Goal: Task Accomplishment & Management: Manage account settings

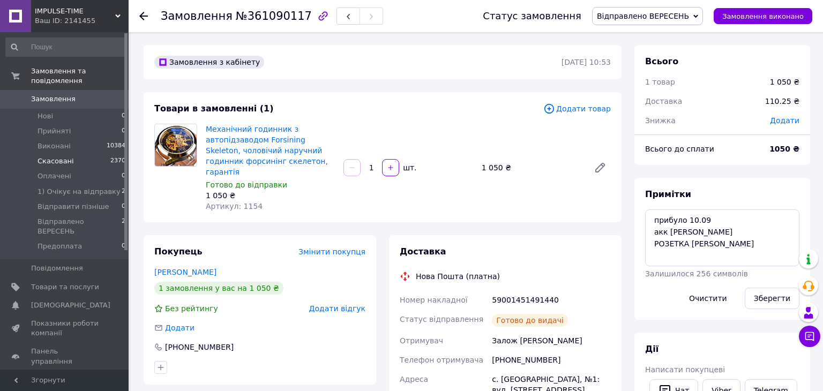
scroll to position [47, 0]
click at [85, 188] on span "1) Очікує на відправку" at bounding box center [78, 192] width 83 height 10
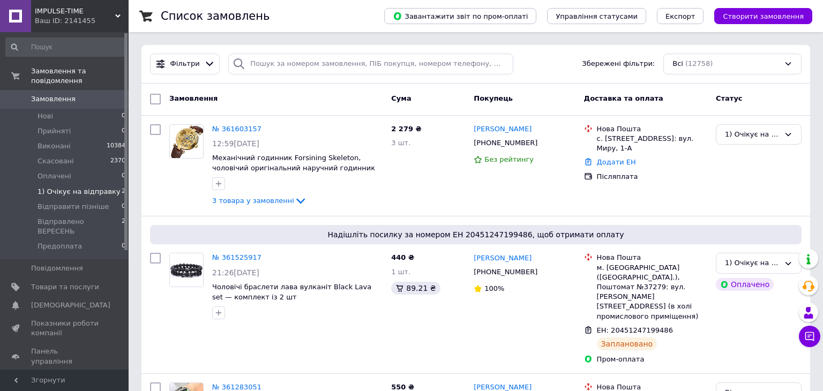
click at [98, 187] on span "1) Очікує на відправку" at bounding box center [78, 192] width 83 height 10
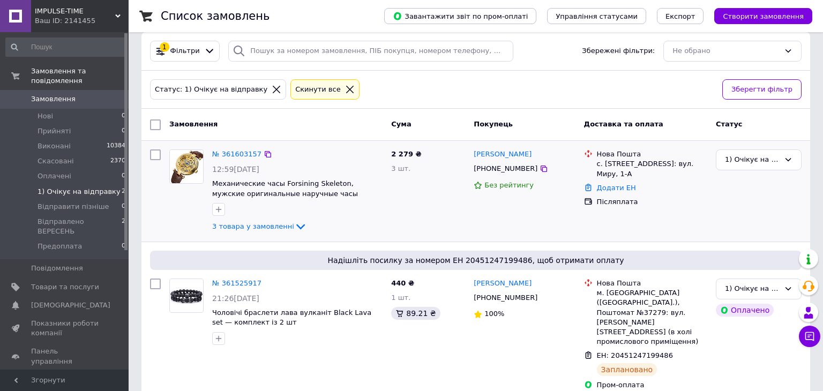
scroll to position [13, 0]
click at [748, 289] on div "1) Очікує на відправку" at bounding box center [752, 288] width 55 height 11
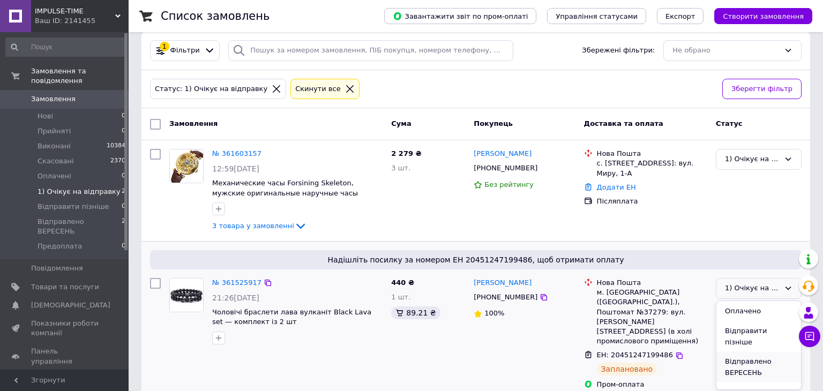
scroll to position [59, 0]
click at [753, 351] on li "Відправлено ВЕРЕСЕНЬ" at bounding box center [758, 365] width 85 height 31
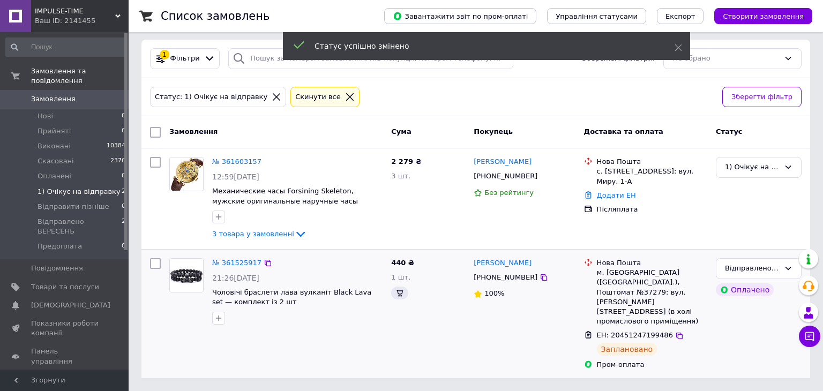
scroll to position [0, 0]
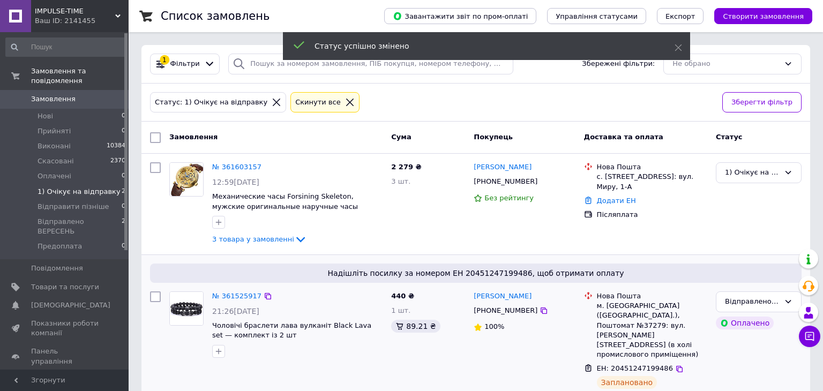
click at [235, 152] on div "Замовлення Cума Покупець Доставка та оплата Статус" at bounding box center [475, 138] width 668 height 32
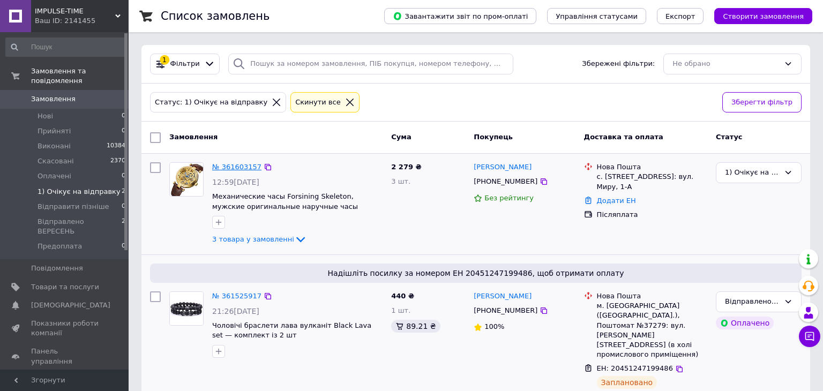
click at [239, 165] on link "№ 361603157" at bounding box center [236, 167] width 49 height 8
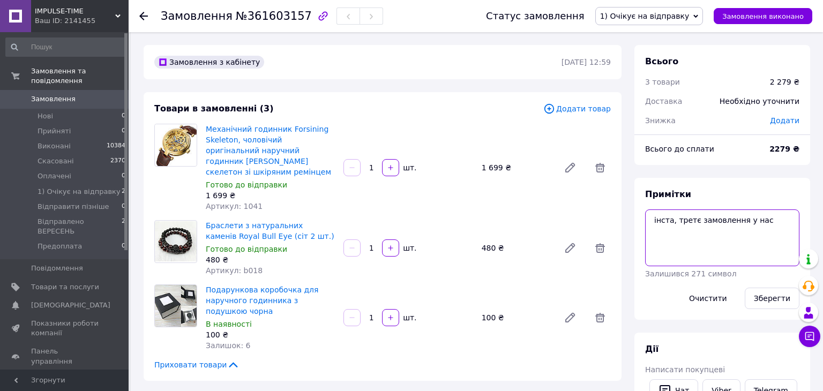
click at [651, 220] on textarea "інста, третє замовлення у нас" at bounding box center [722, 237] width 154 height 57
type textarea "акк [PERSON_NAME] інста, третє замовлення у нас"
click at [774, 296] on button "Зберегти" at bounding box center [771, 298] width 55 height 21
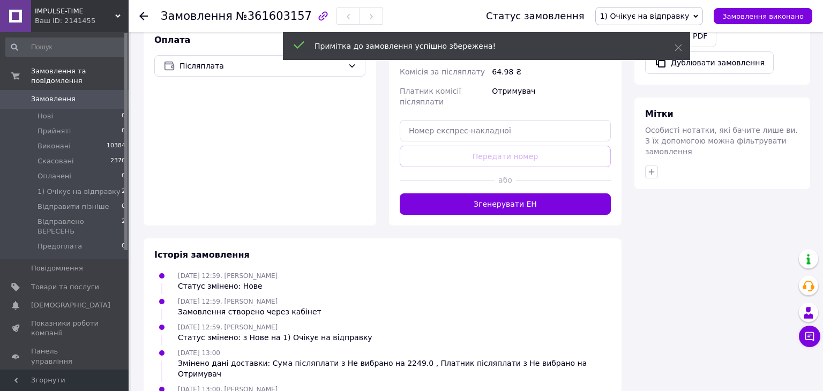
scroll to position [516, 0]
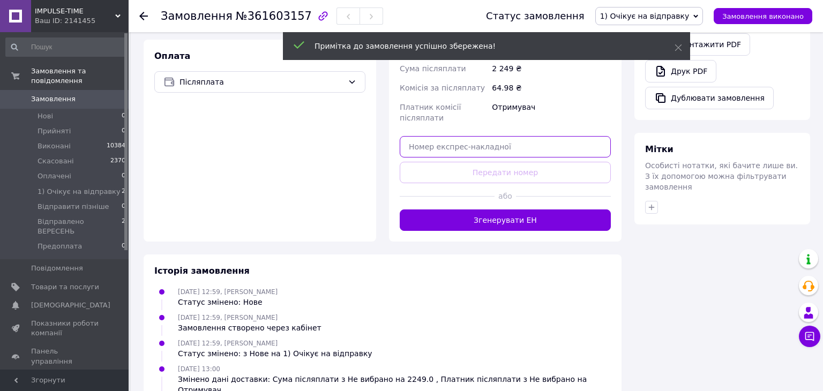
click at [512, 136] on input "text" at bounding box center [504, 146] width 211 height 21
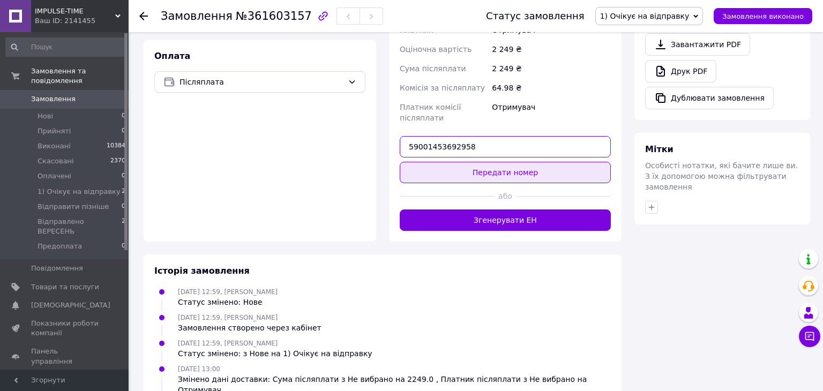
type input "59001453692958"
click at [531, 162] on button "Передати номер" at bounding box center [504, 172] width 211 height 21
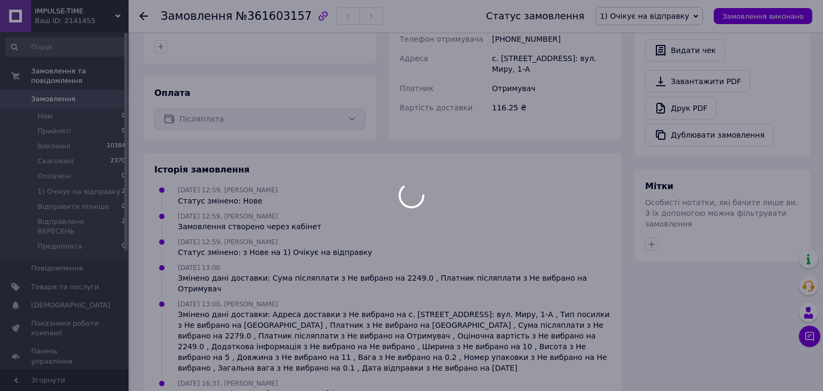
scroll to position [505, 0]
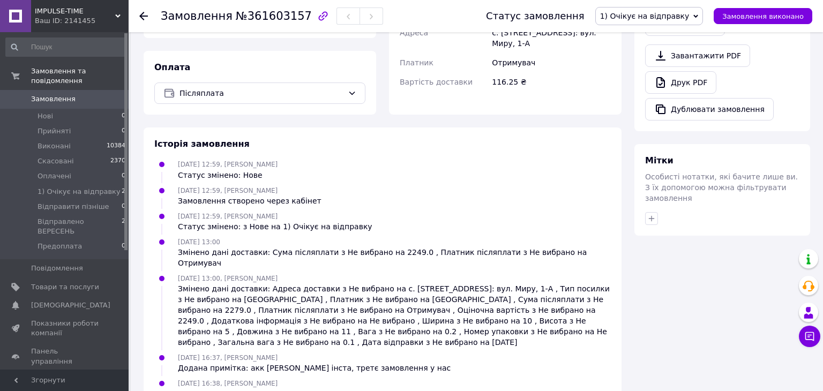
click at [699, 20] on span "1) Очікує на відправку" at bounding box center [649, 16] width 108 height 18
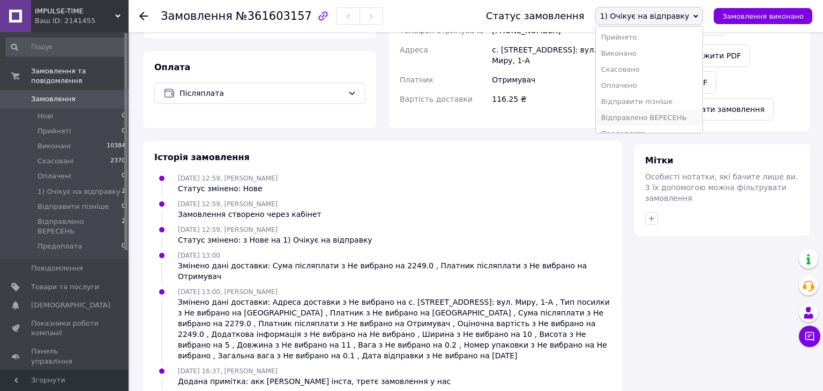
click at [680, 114] on li "Відправлено ВЕРЕСЕНЬ" at bounding box center [648, 118] width 107 height 16
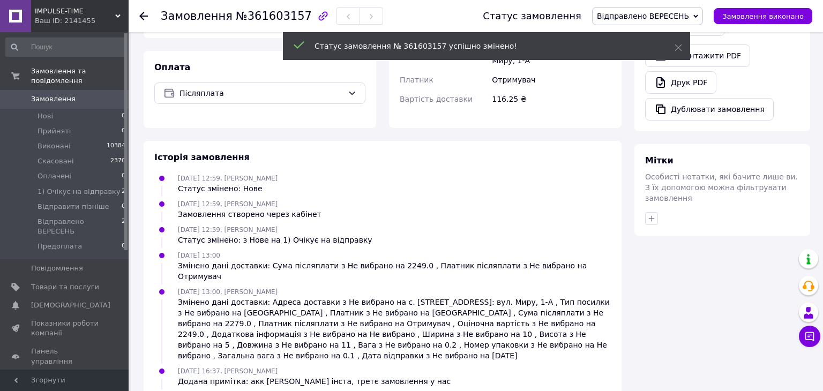
scroll to position [516, 0]
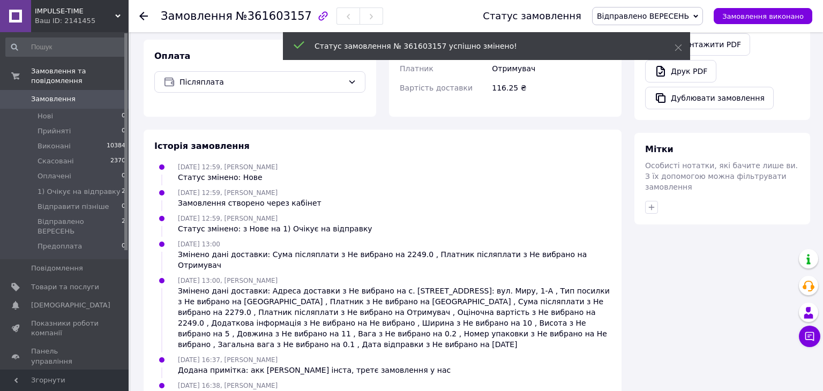
click at [89, 223] on span "Відправлено ВЕРЕСЕНЬ" at bounding box center [79, 226] width 84 height 19
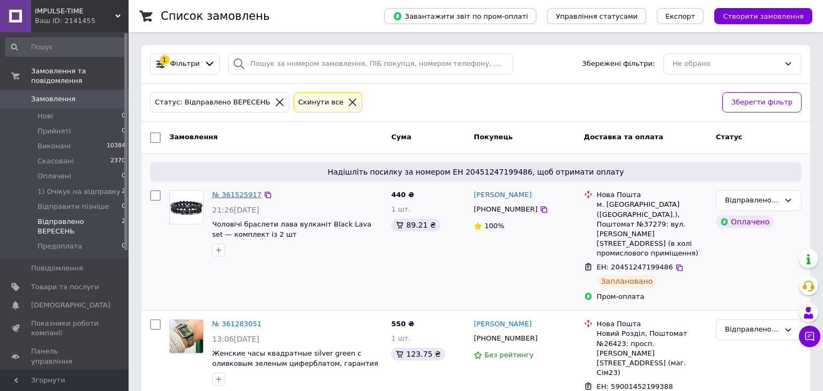
click at [237, 195] on link "№ 361525917" at bounding box center [236, 195] width 49 height 8
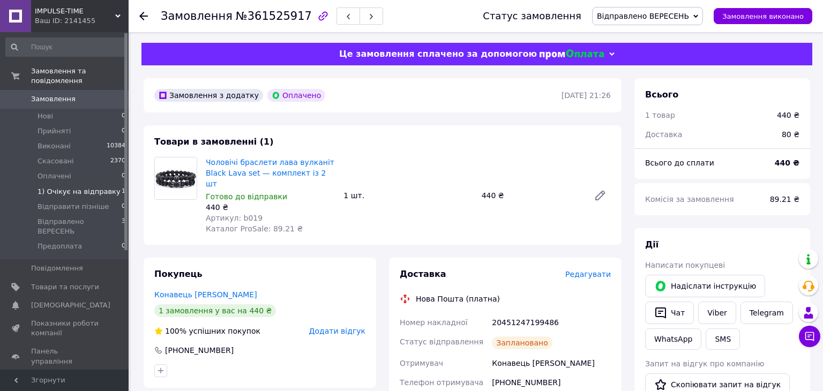
click at [77, 194] on span "1) Очікує на відправку" at bounding box center [78, 192] width 83 height 10
